Goal: Browse casually

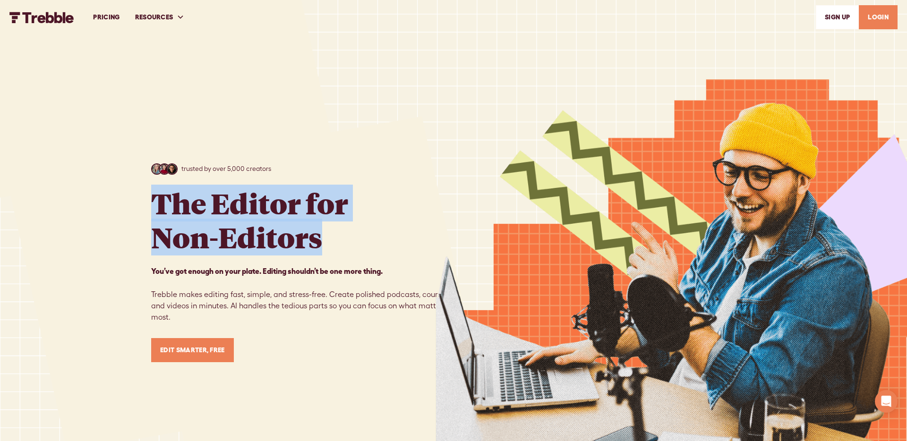
drag, startPoint x: 339, startPoint y: 242, endPoint x: 196, endPoint y: 179, distance: 157.0
click at [156, 206] on h1 "The Editor for Non-Editors" at bounding box center [249, 220] width 197 height 68
copy h1 "The Editor for Non-Editors"
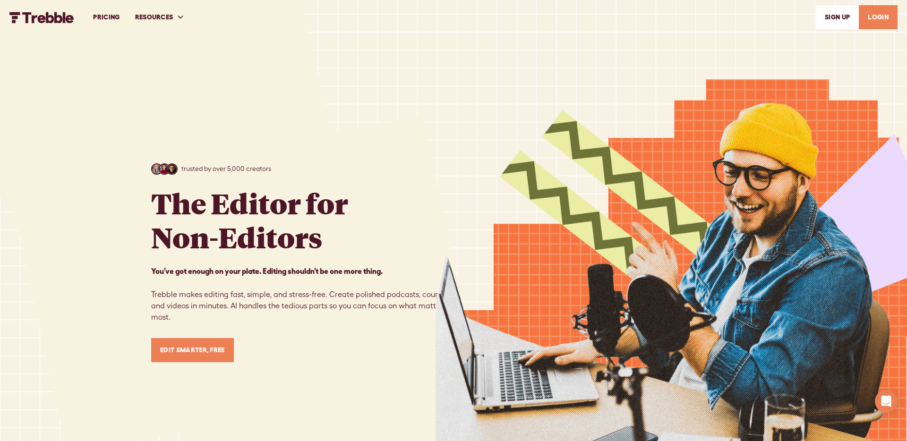
click at [255, 312] on p "You’ve got enough on your plate. Editing shouldn’t be one more thing. ‍ ‍ Trebb…" at bounding box center [302, 295] width 302 height 58
drag, startPoint x: 153, startPoint y: 273, endPoint x: 183, endPoint y: 322, distance: 57.7
click at [184, 322] on p "You’ve got enough on your plate. Editing shouldn’t be one more thing. ‍ ‍ Trebb…" at bounding box center [302, 295] width 302 height 58
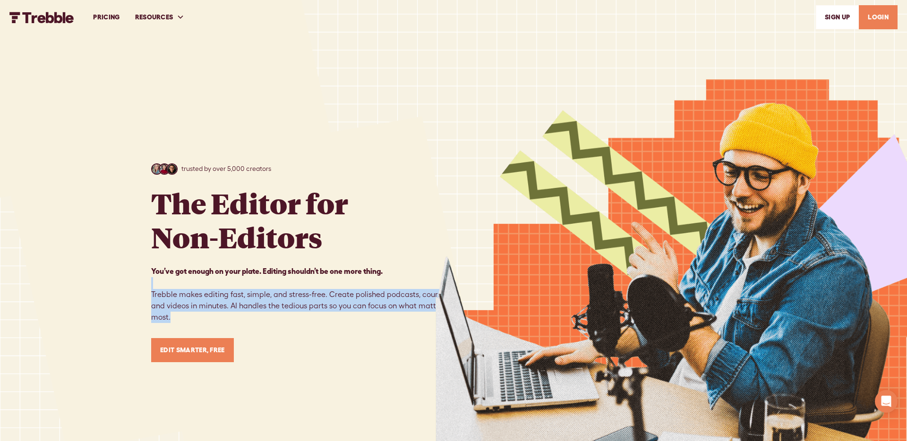
drag, startPoint x: 169, startPoint y: 309, endPoint x: 144, endPoint y: 280, distance: 38.2
click at [144, 280] on div "trusted by over 5,000 creators The Editor for Non-Editors You’ve got enough on …" at bounding box center [453, 263] width 907 height 526
click at [159, 292] on p "You’ve got enough on your plate. Editing shouldn’t be one more thing. ‍ ‍ Trebb…" at bounding box center [302, 295] width 302 height 58
drag, startPoint x: 152, startPoint y: 293, endPoint x: 254, endPoint y: 242, distance: 114.3
click at [170, 325] on div "trusted by over 5,000 creators The Editor for Non-Editors You’ve got enough on …" at bounding box center [302, 263] width 302 height 199
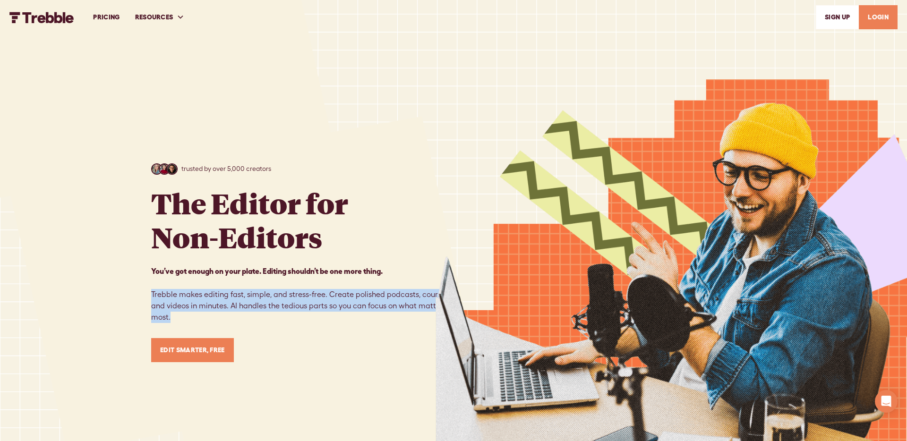
copy p "Trebble makes editing fast, simple, and stress-free. Create polished podcasts, …"
